Goal: Use online tool/utility: Utilize a website feature to perform a specific function

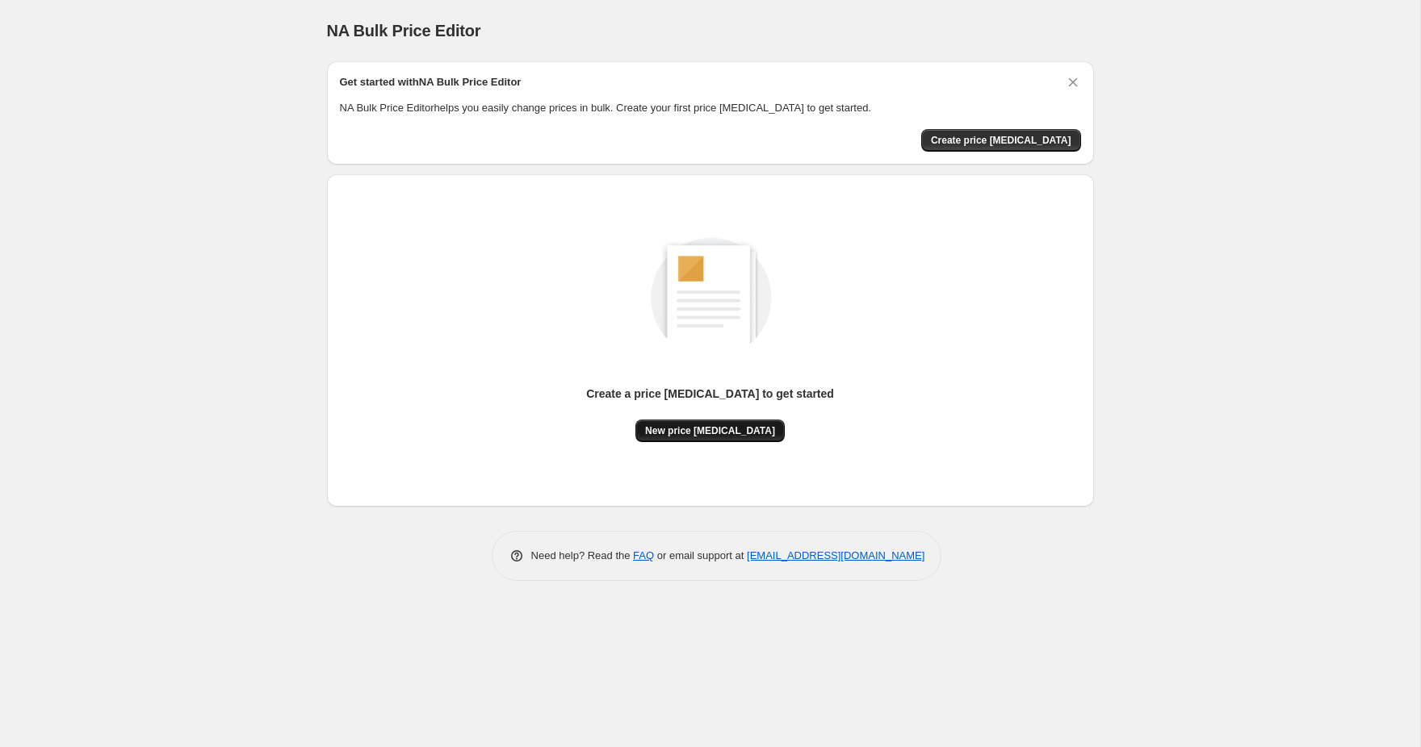
click at [705, 433] on span "New price change job" at bounding box center [710, 431] width 130 height 13
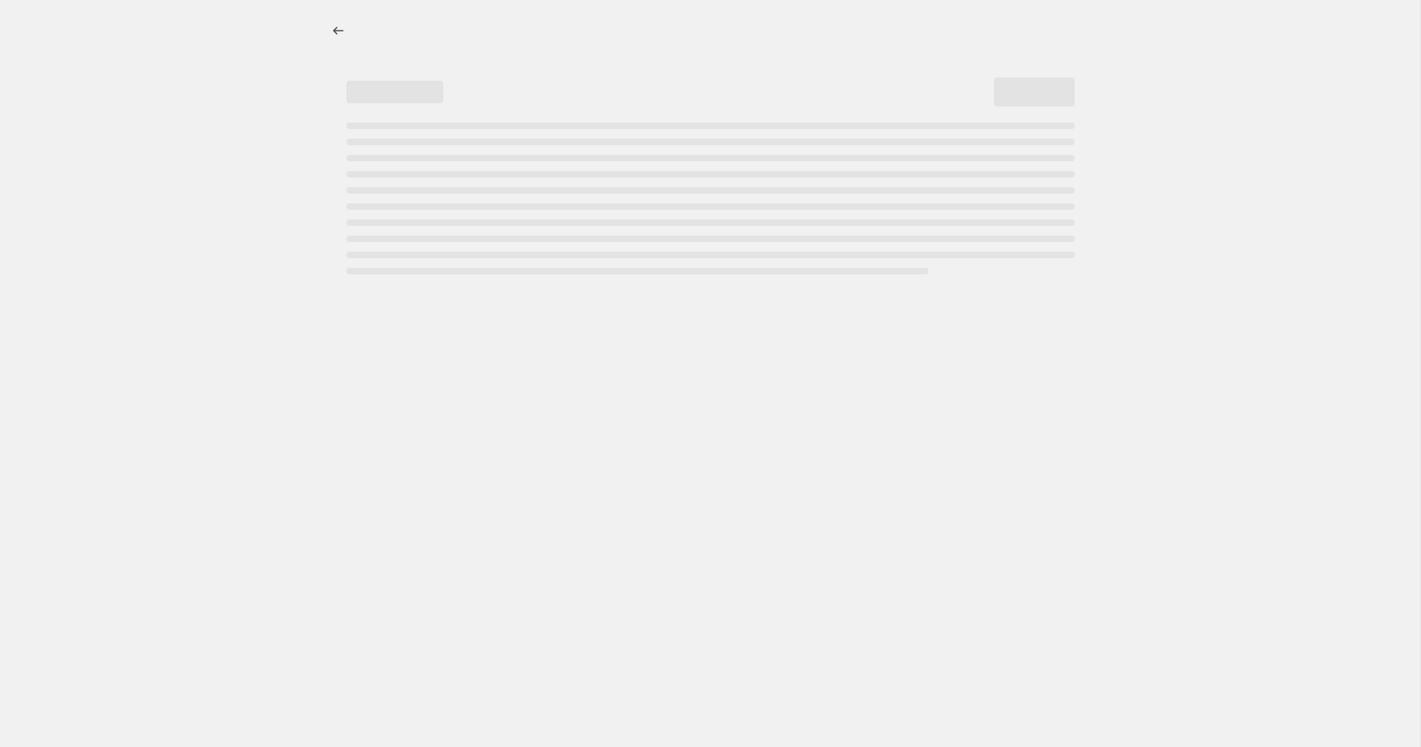
select select "percentage"
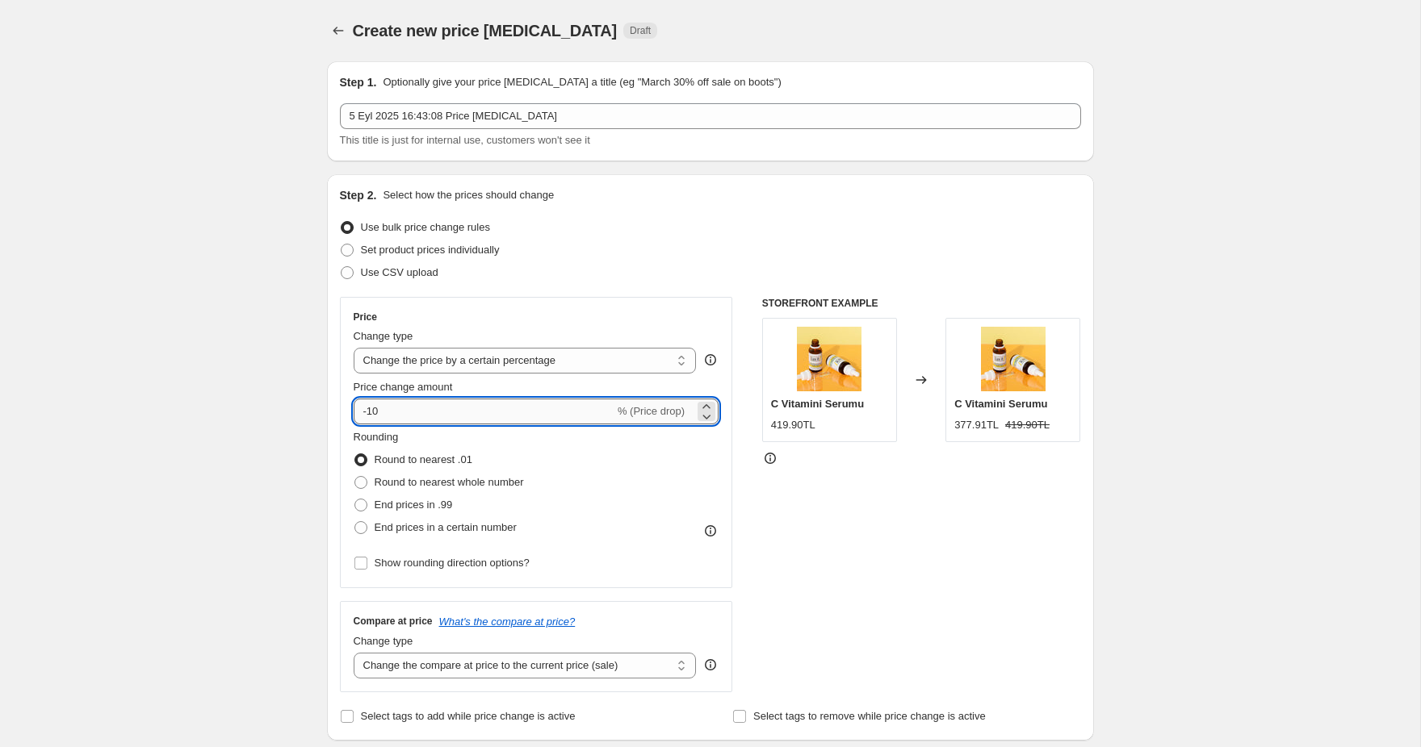
click at [481, 400] on input "-10" at bounding box center [484, 412] width 261 height 26
click at [460, 409] on input "35" at bounding box center [475, 412] width 242 height 26
type input "-35"
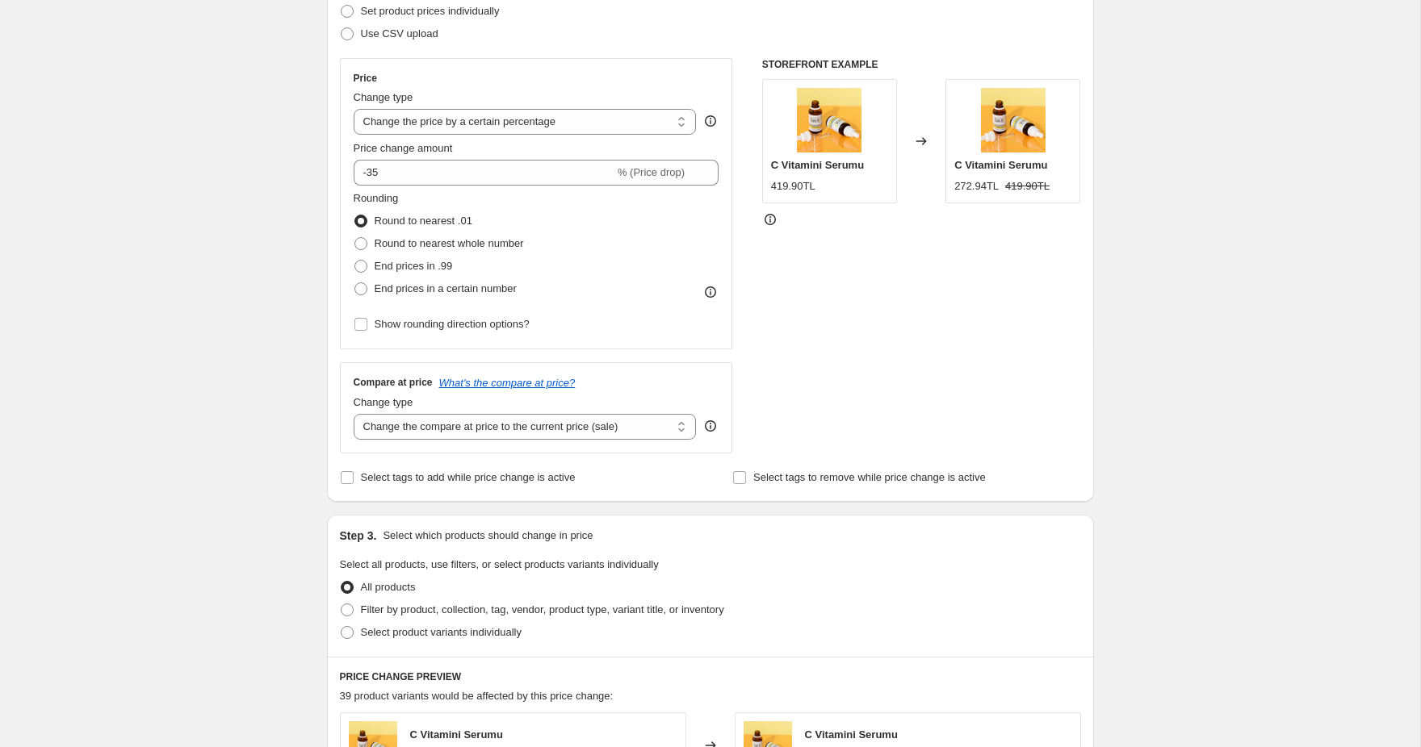
scroll to position [242, 0]
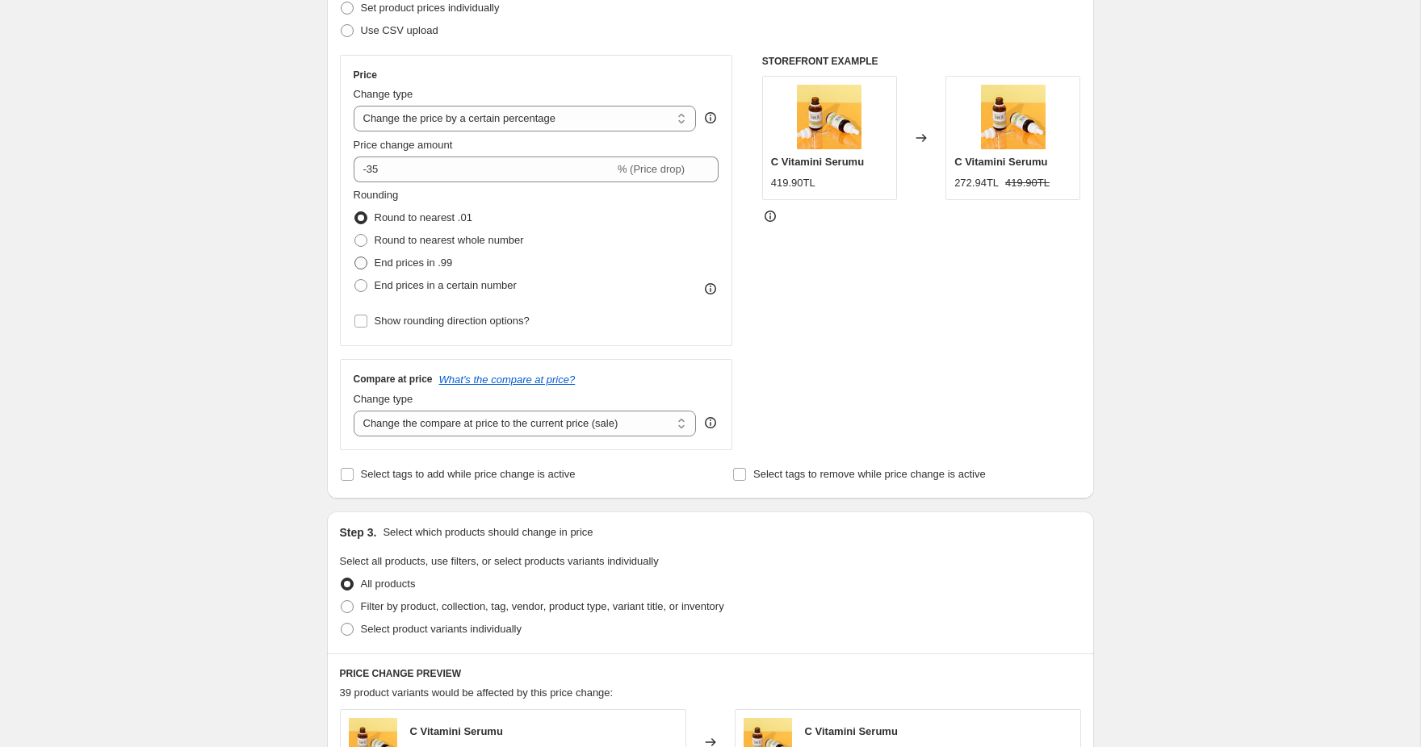
click at [413, 264] on span "End prices in .99" at bounding box center [414, 263] width 78 height 12
click at [355, 257] on input "End prices in .99" at bounding box center [354, 257] width 1 height 1
radio input "true"
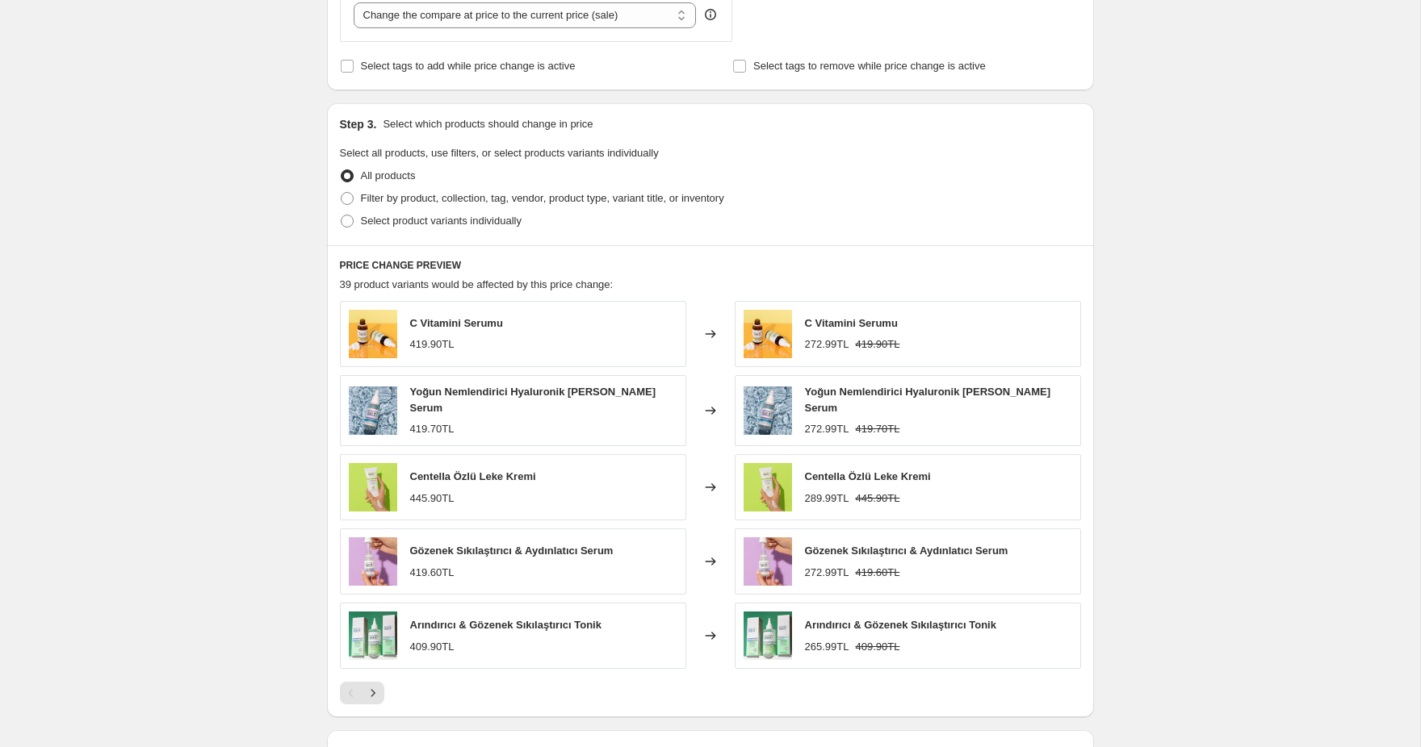
scroll to position [859, 0]
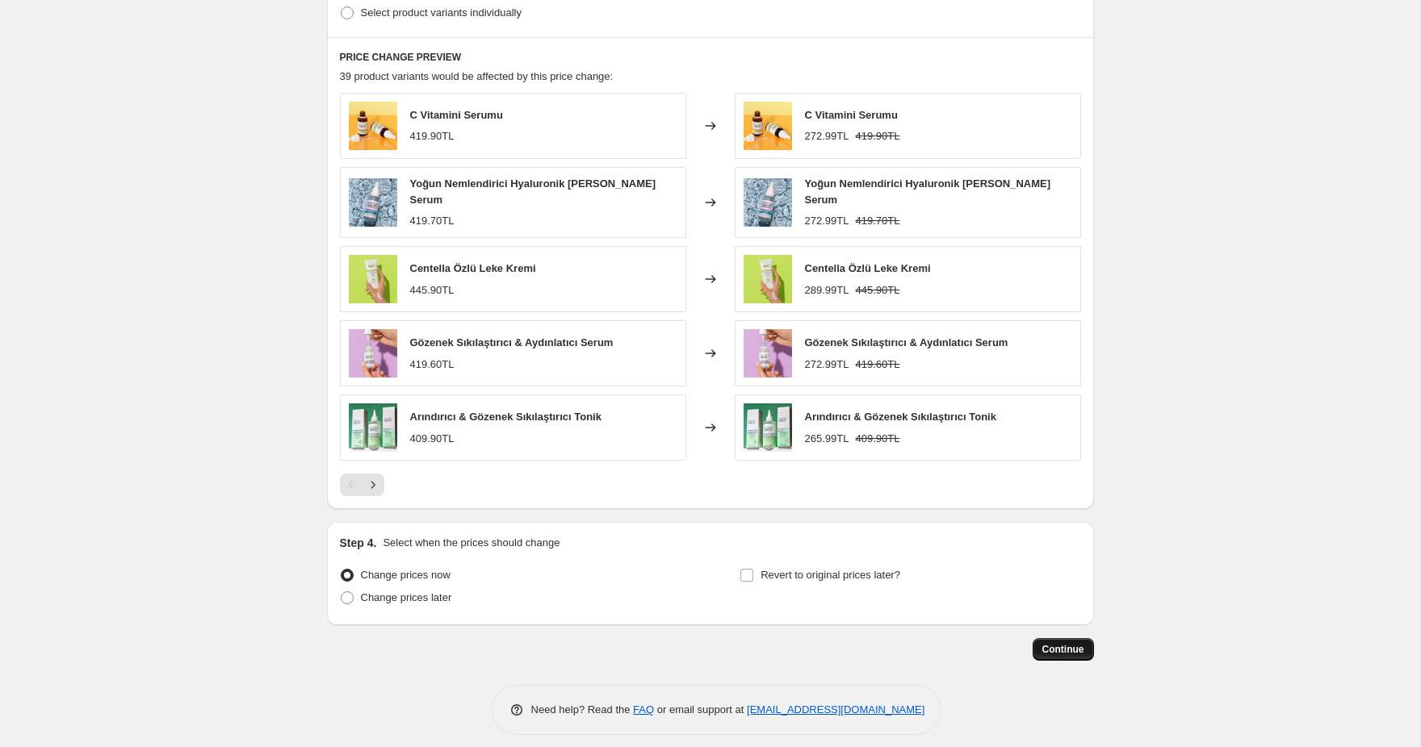
click at [1057, 643] on span "Continue" at bounding box center [1063, 649] width 42 height 13
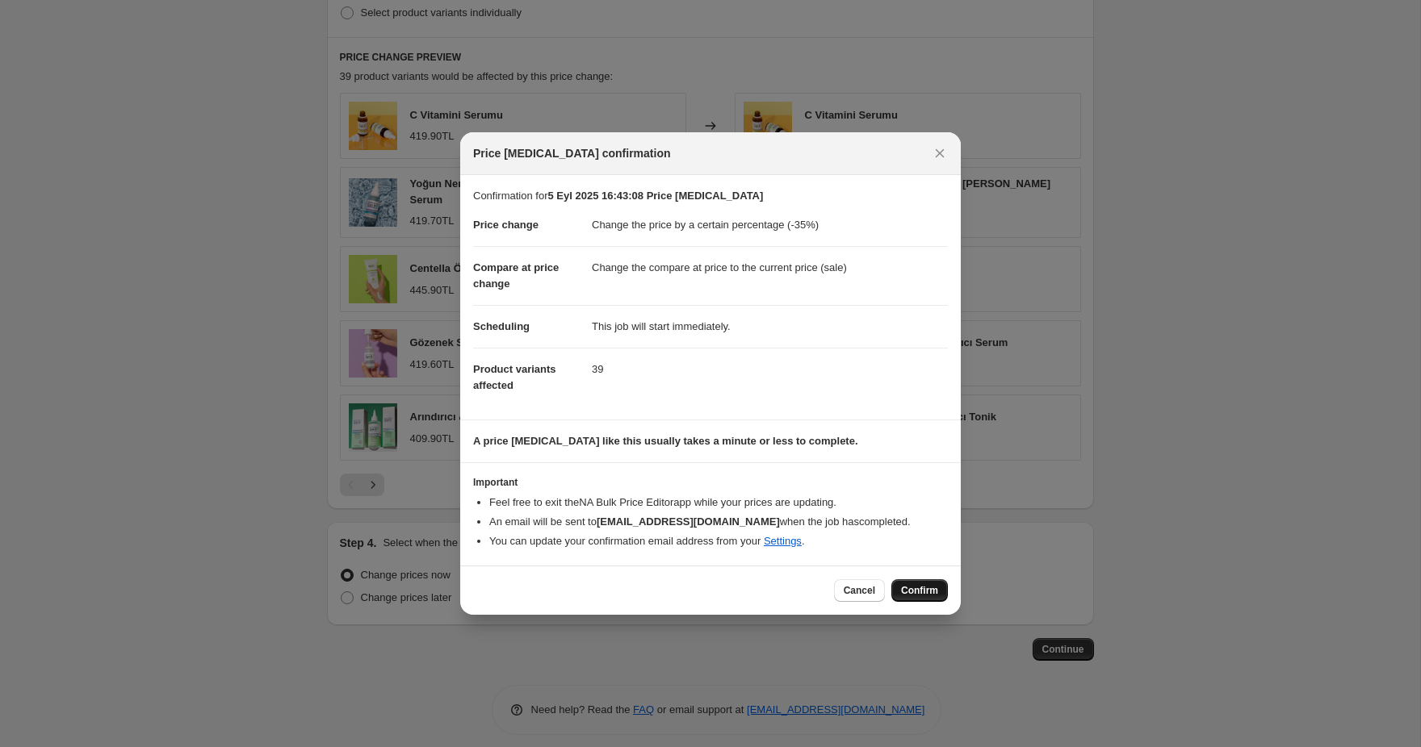
click at [919, 587] on span "Confirm" at bounding box center [919, 590] width 37 height 13
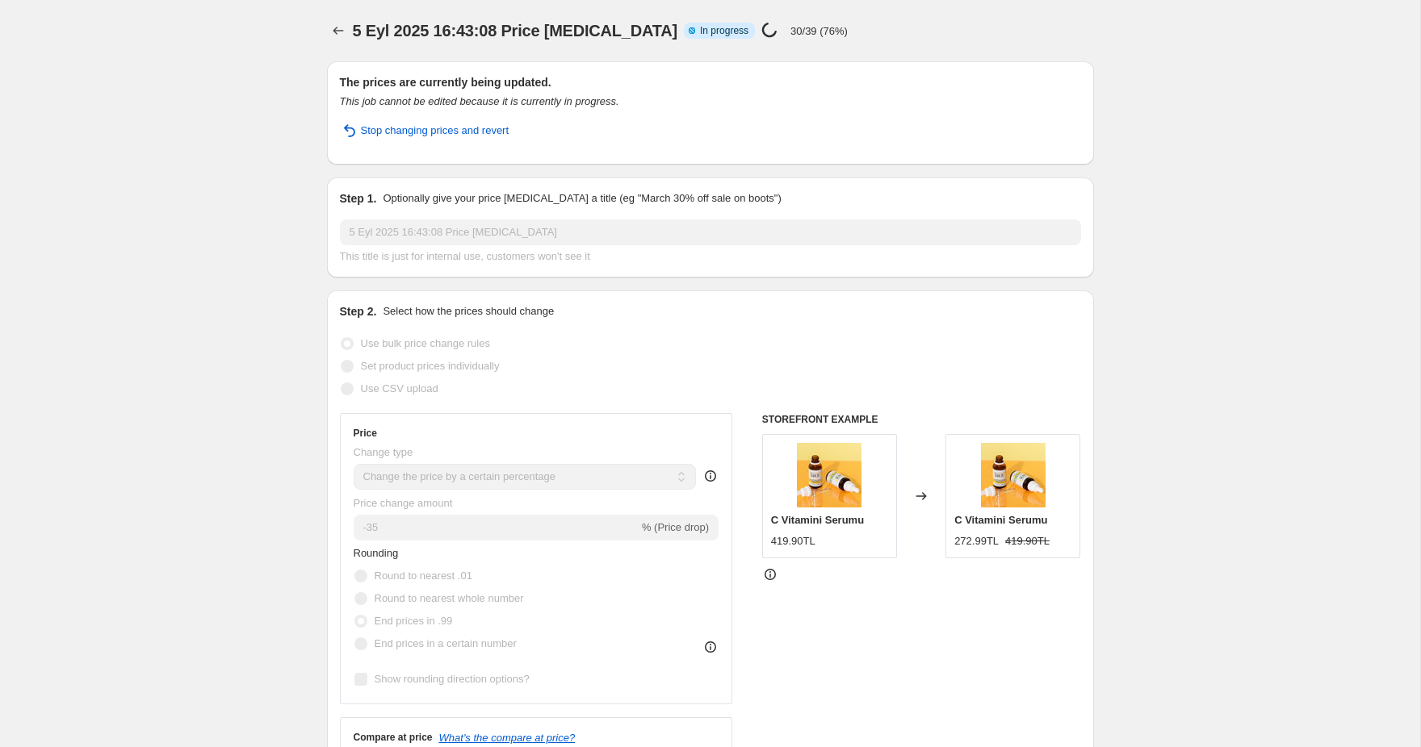
select select "percentage"
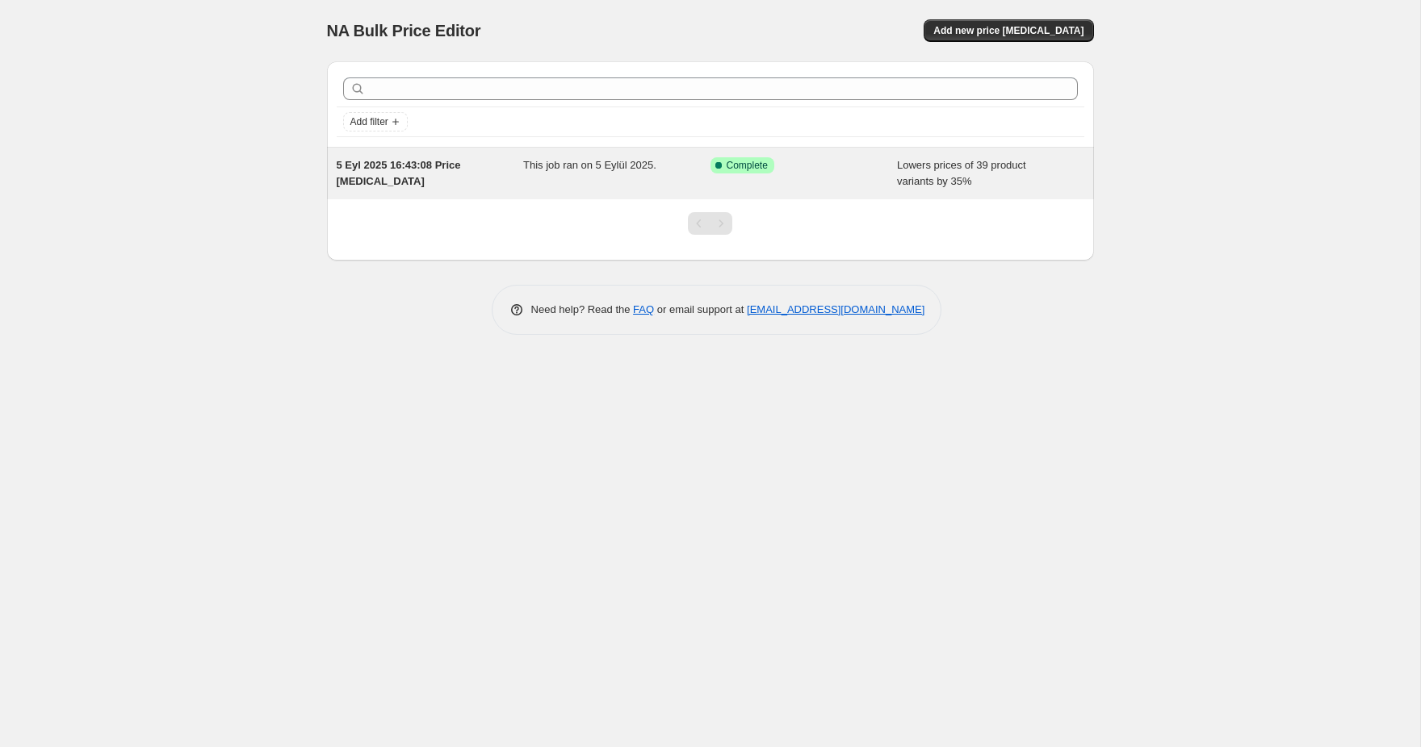
click at [500, 170] on div "5 Eyl 2025 16:43:08 Price [MEDICAL_DATA]" at bounding box center [430, 173] width 187 height 32
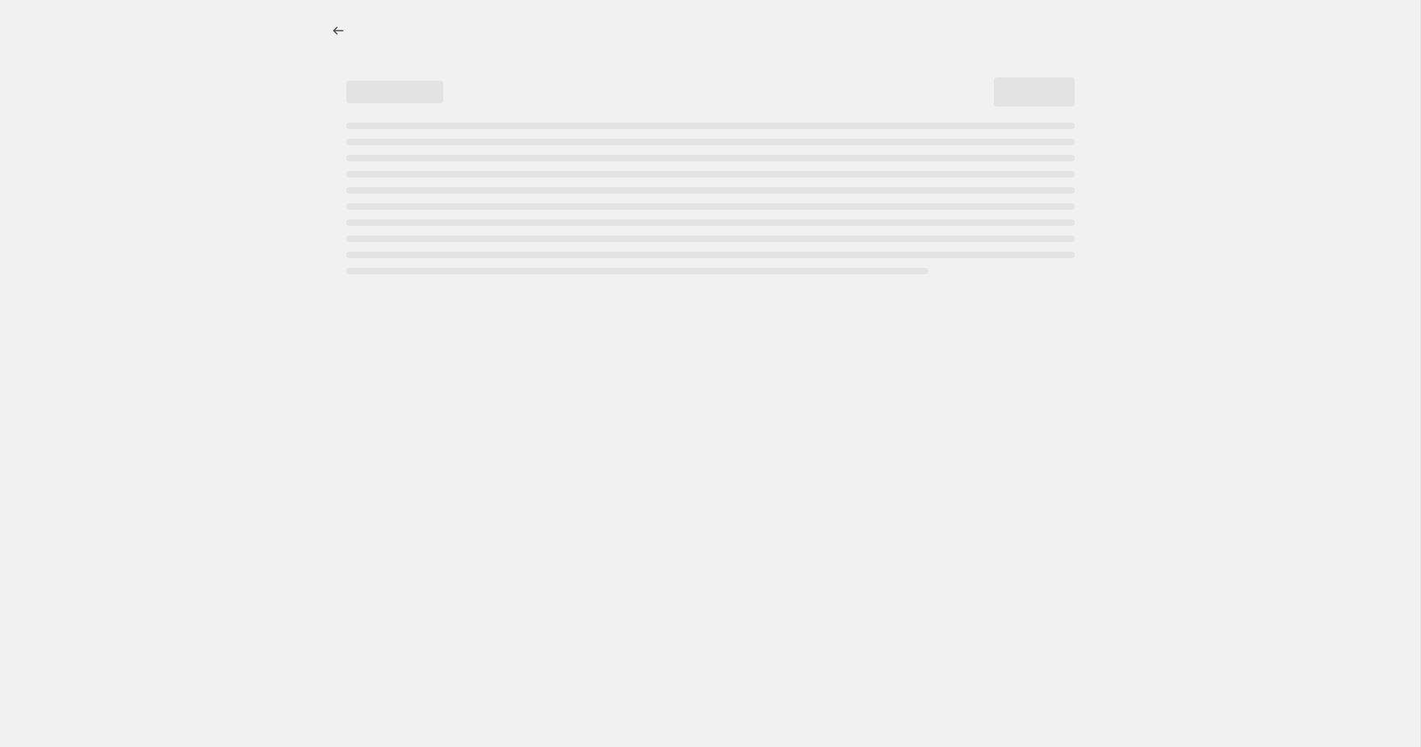
select select "percentage"
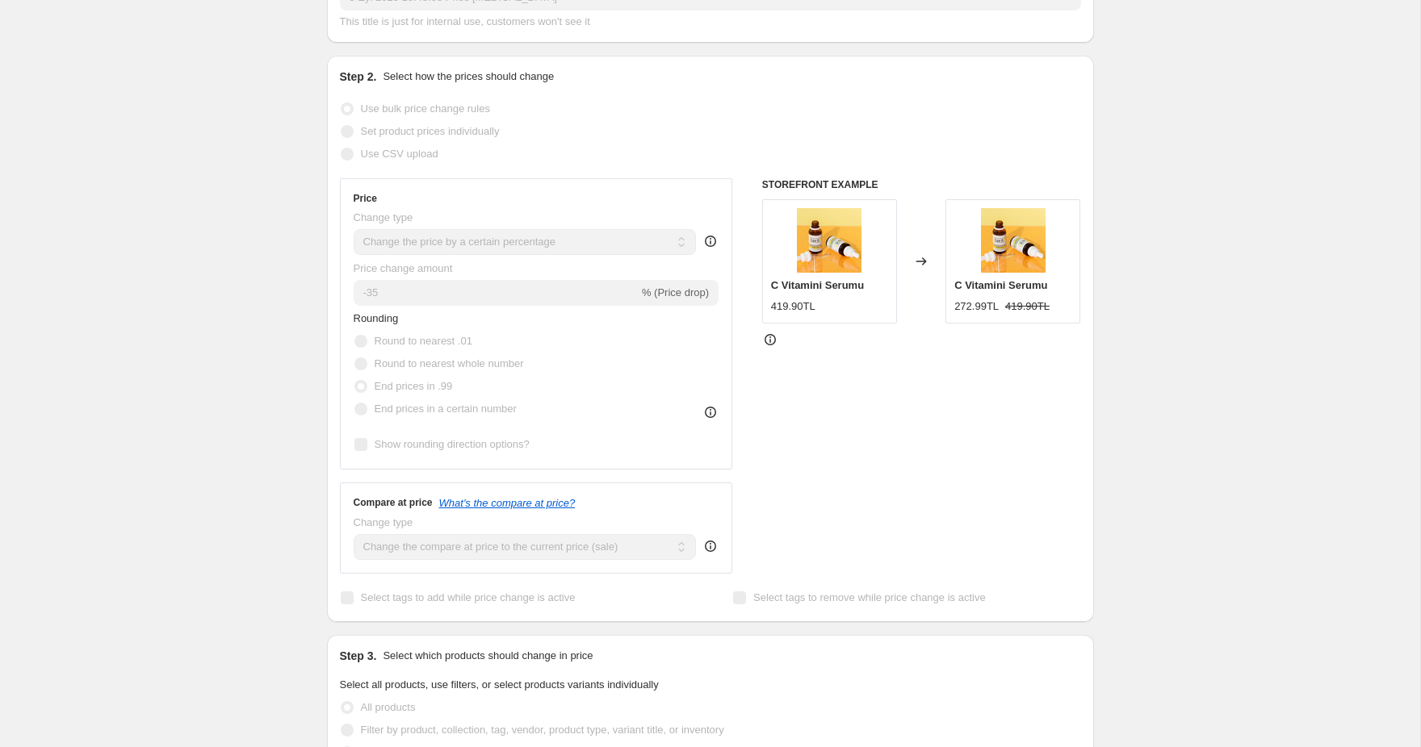
scroll to position [274, 0]
